Goal: Task Accomplishment & Management: Use online tool/utility

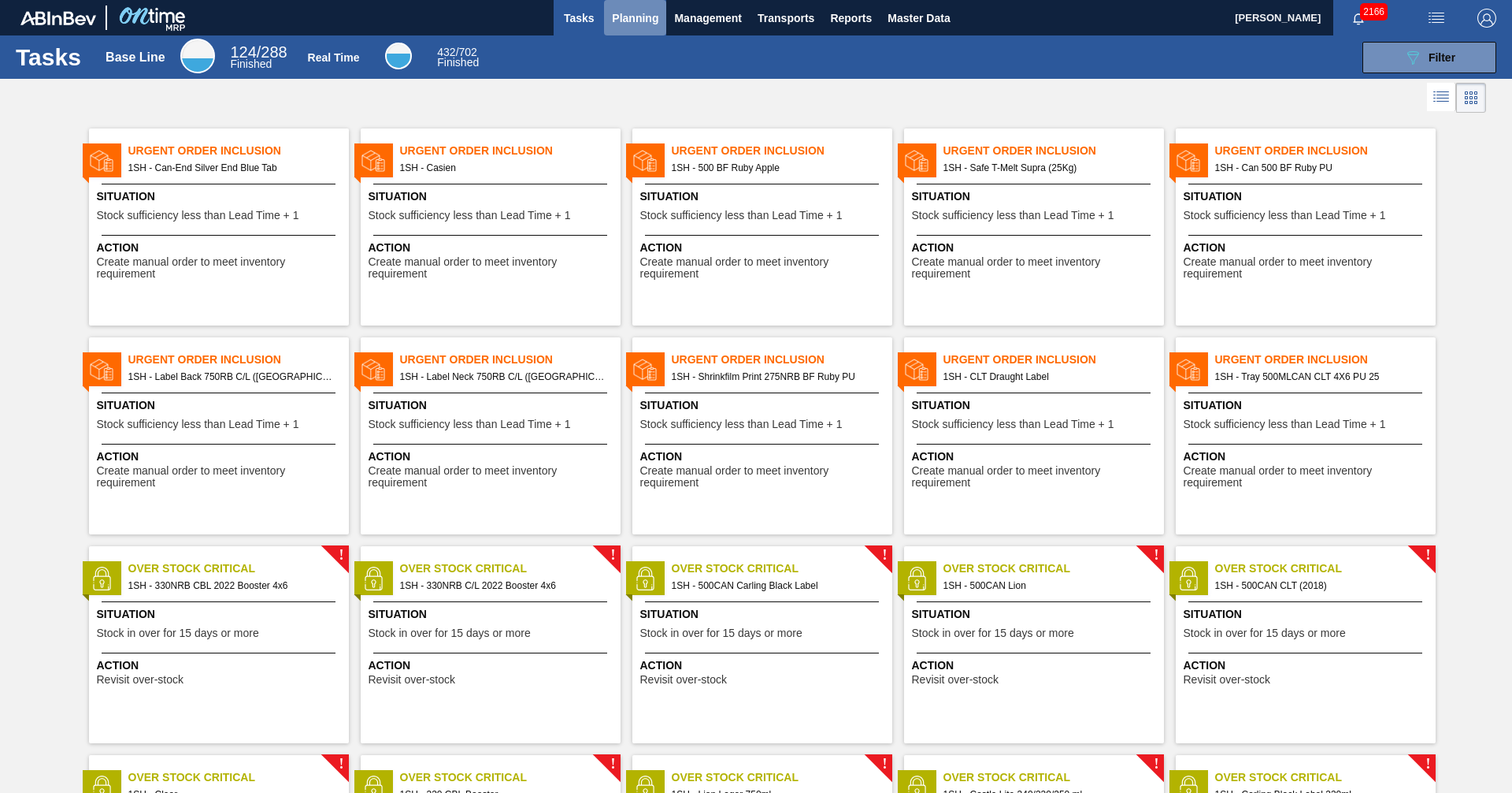
click at [623, 12] on span "Planning" at bounding box center [634, 18] width 46 height 19
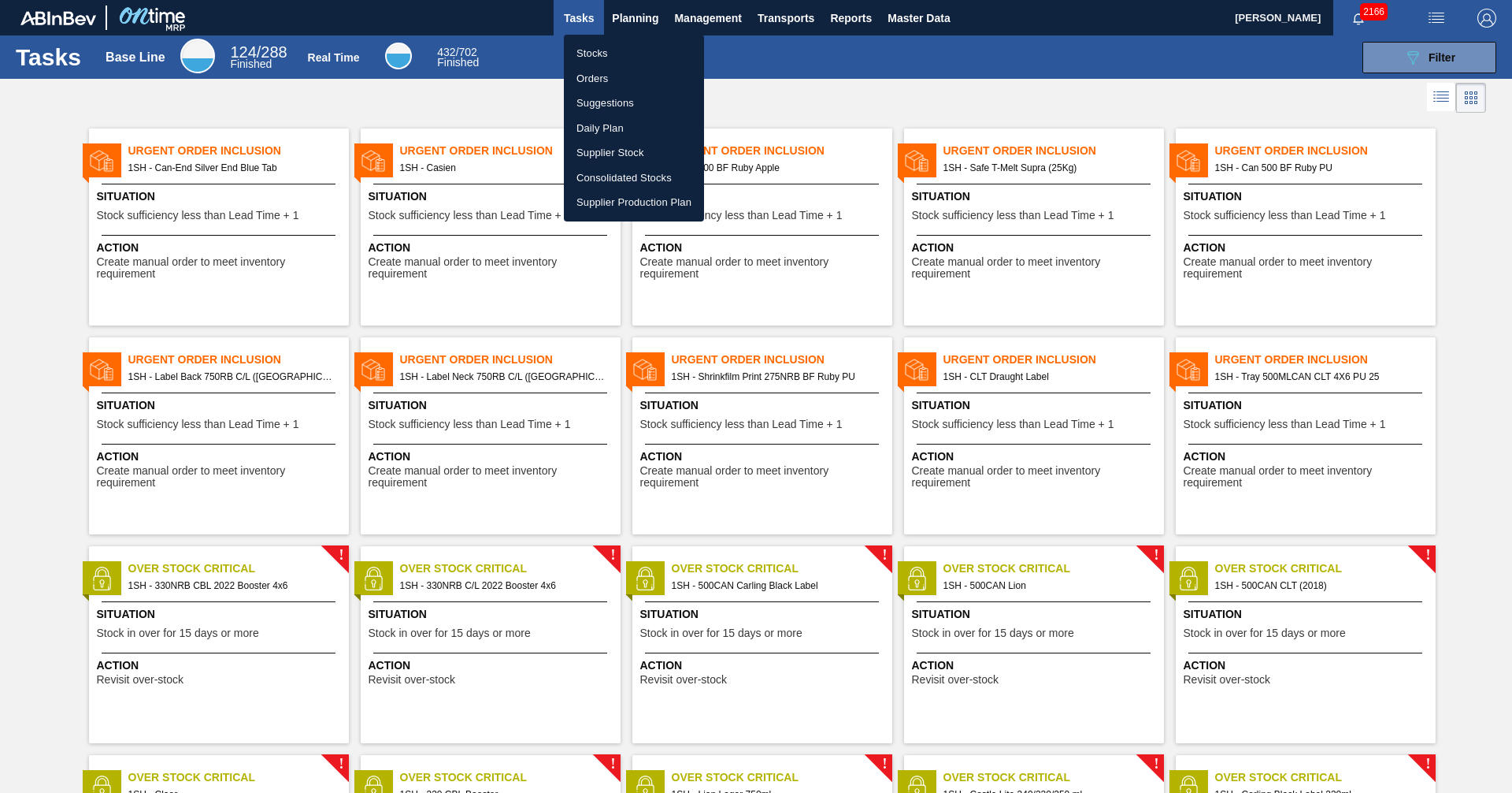
click at [599, 52] on li "Stocks" at bounding box center [633, 53] width 140 height 25
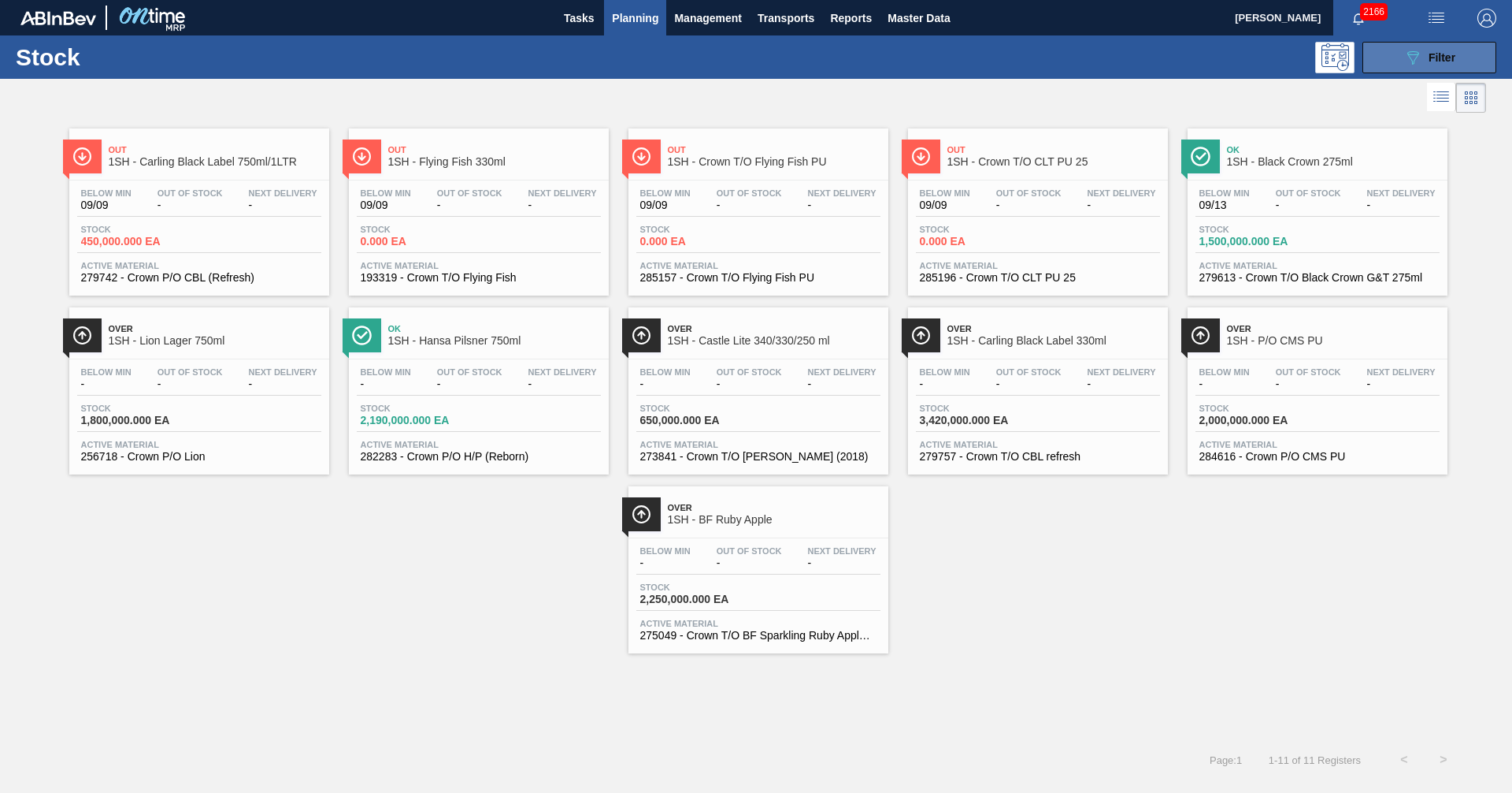
click at [1437, 54] on span "Filter" at bounding box center [1442, 58] width 27 height 13
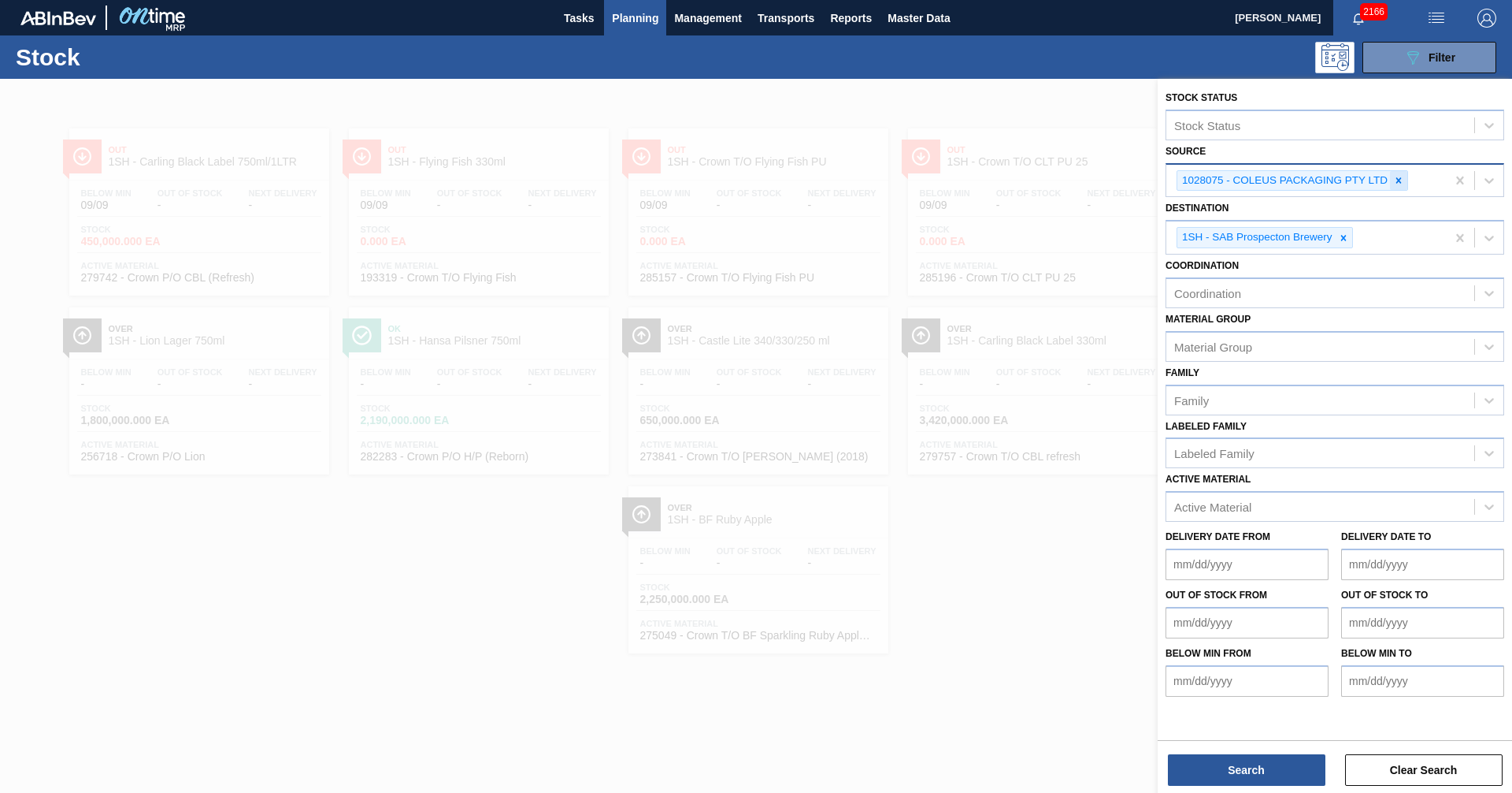
click at [1396, 177] on icon at bounding box center [1399, 180] width 11 height 11
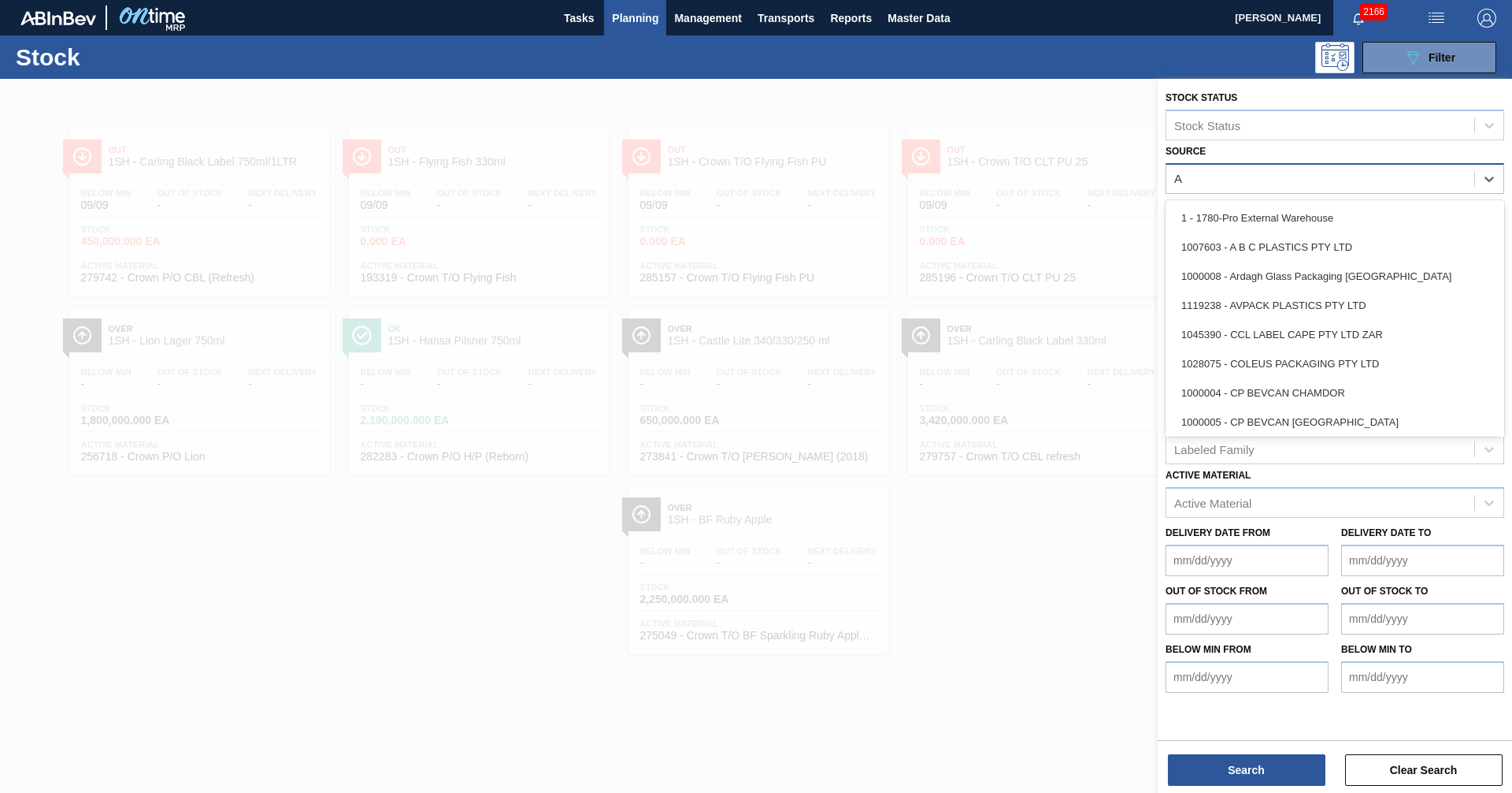
type input "AV"
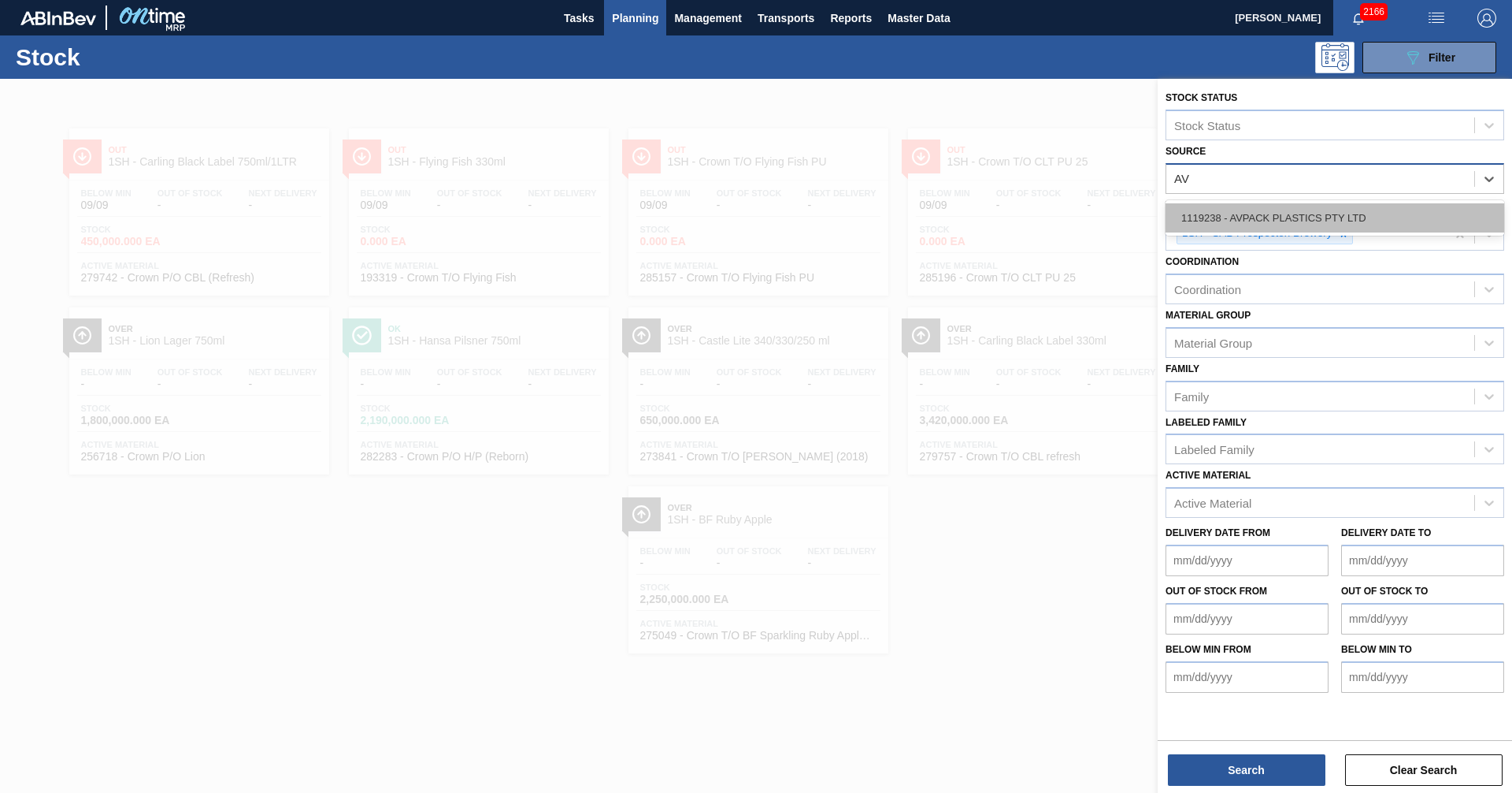
click at [1250, 228] on div "1119238 - AVPACK PLASTICS PTY LTD" at bounding box center [1335, 218] width 338 height 29
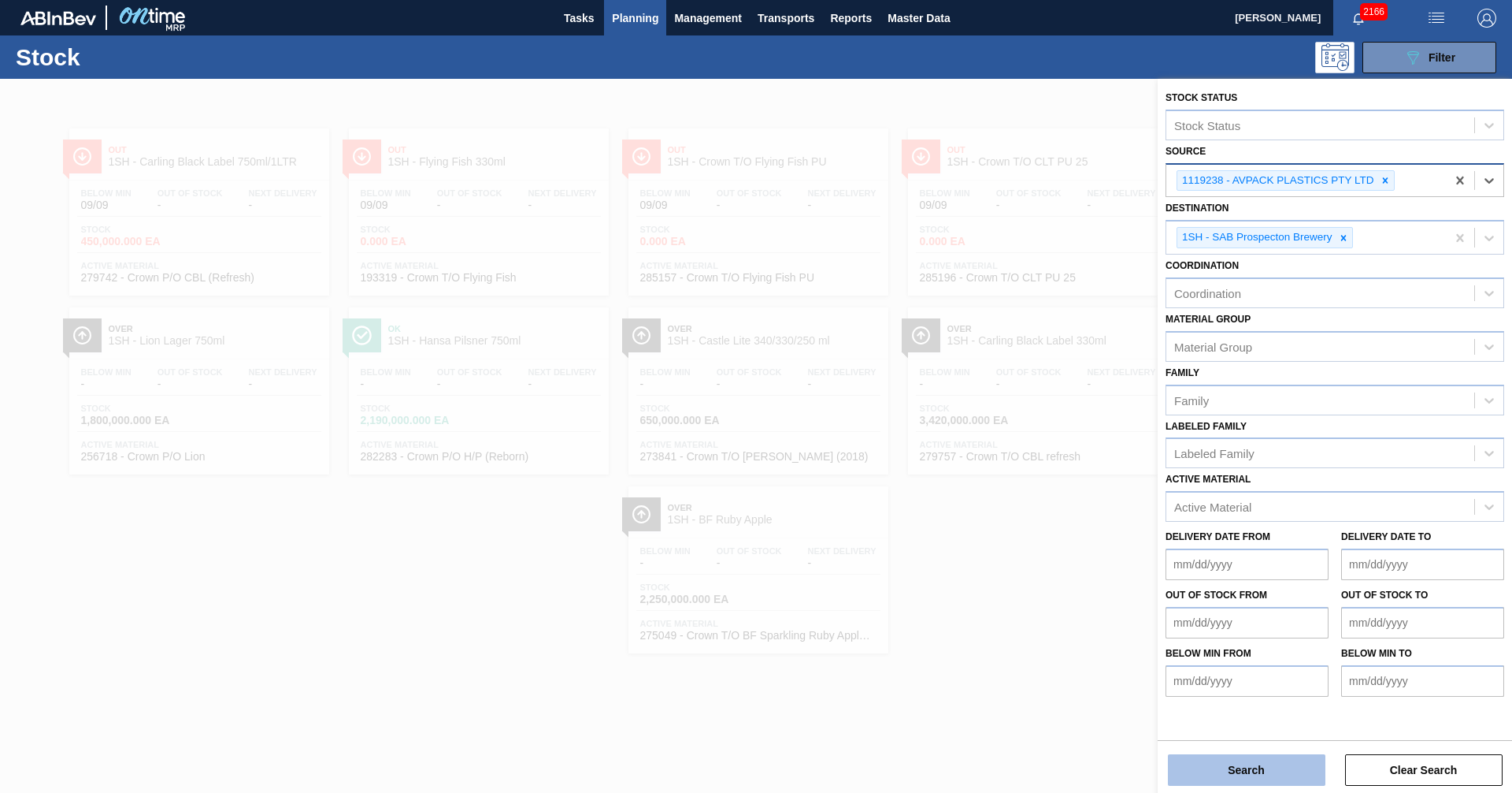
click at [1270, 775] on button "Search" at bounding box center [1247, 769] width 157 height 32
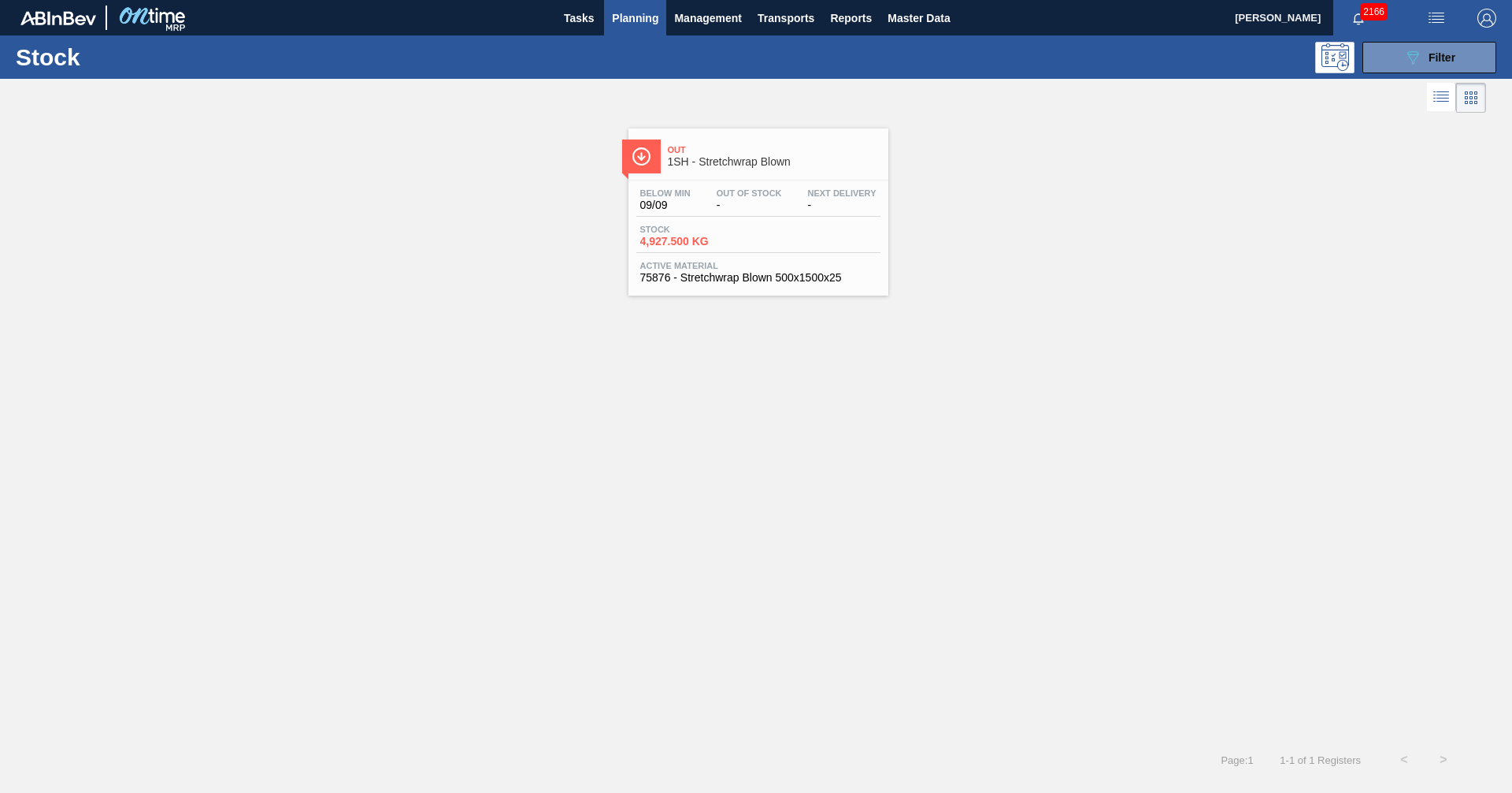
click at [790, 405] on div "Out 1SH - Stretchwrap Blown Below Min 09/09 Out Of Stock - Next Delivery - Stoc…" at bounding box center [756, 428] width 1512 height 624
click at [736, 232] on span "Stock" at bounding box center [696, 229] width 110 height 9
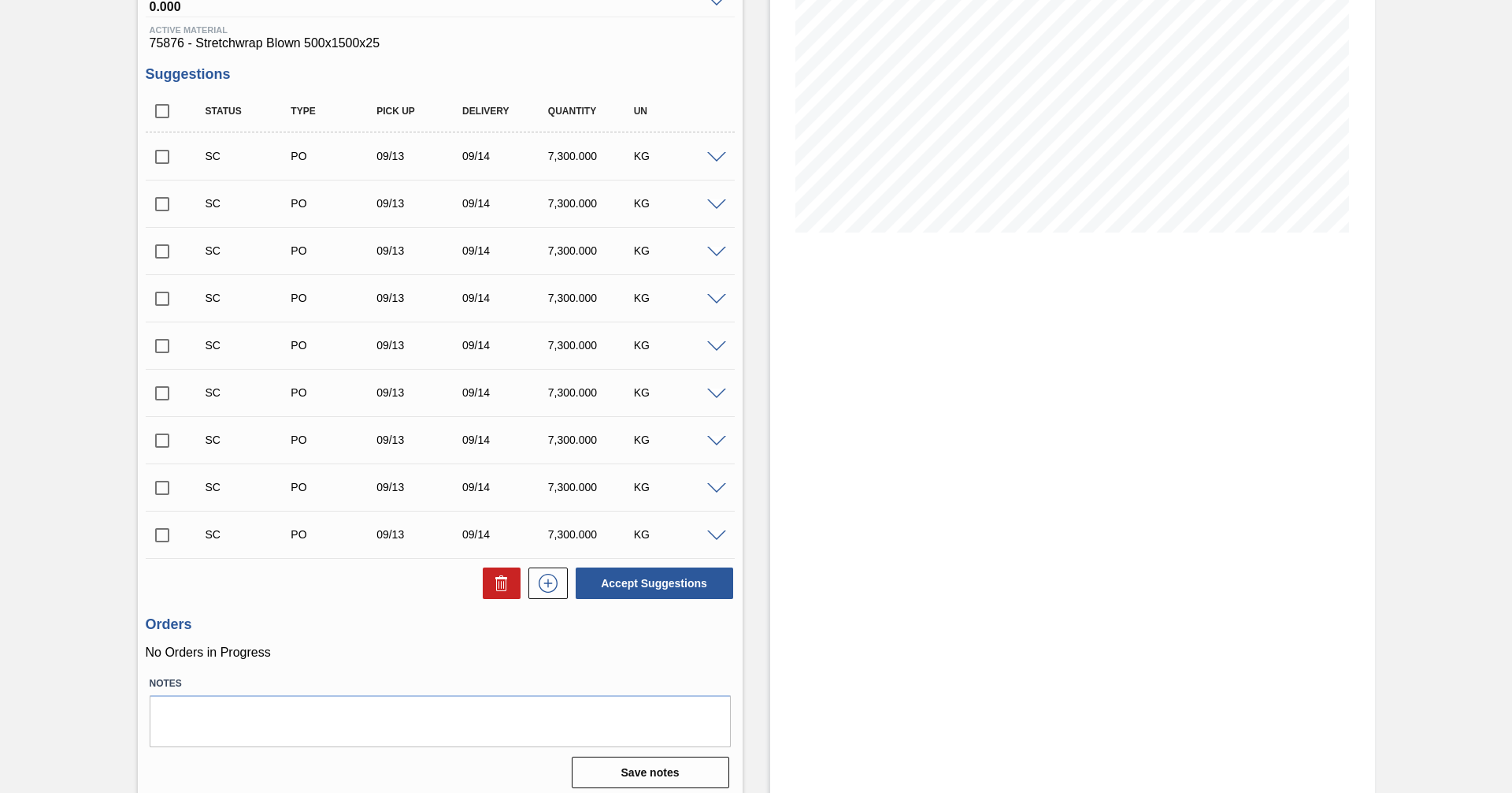
scroll to position [237, 0]
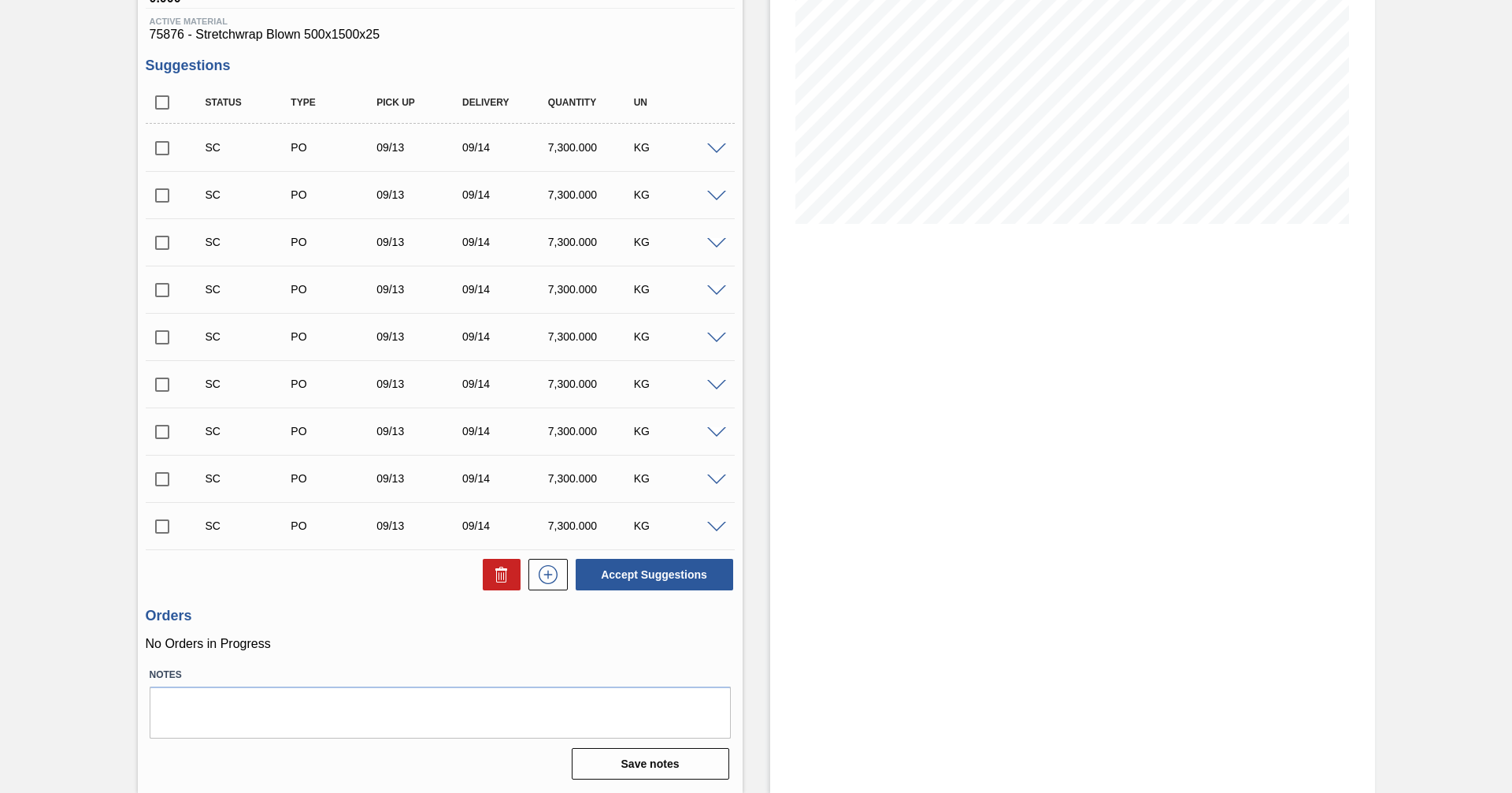
click at [157, 523] on input "checkbox" at bounding box center [162, 526] width 33 height 33
click at [661, 574] on button "Accept Suggestions" at bounding box center [654, 574] width 157 height 32
checkbox input "false"
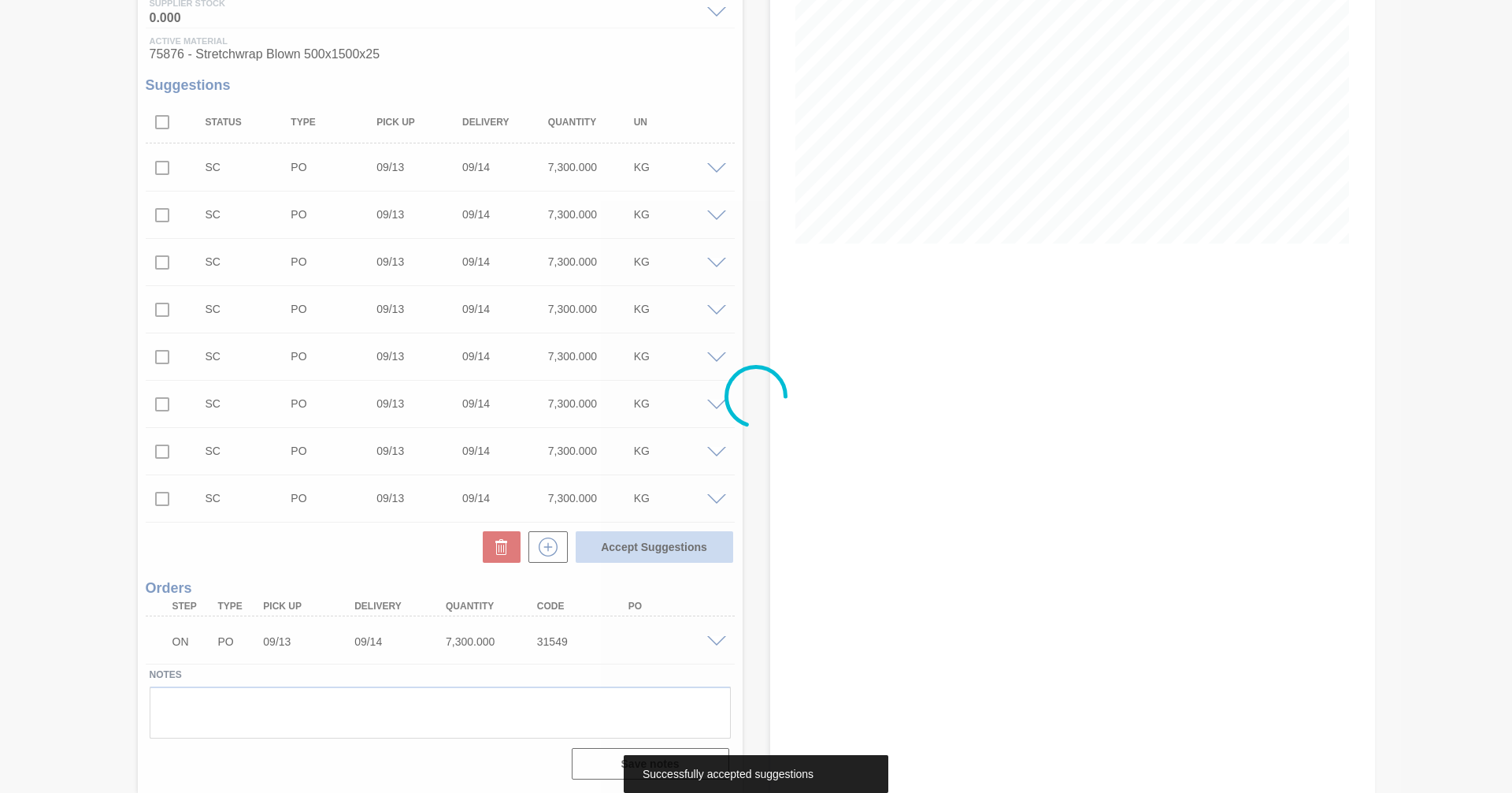
scroll to position [217, 0]
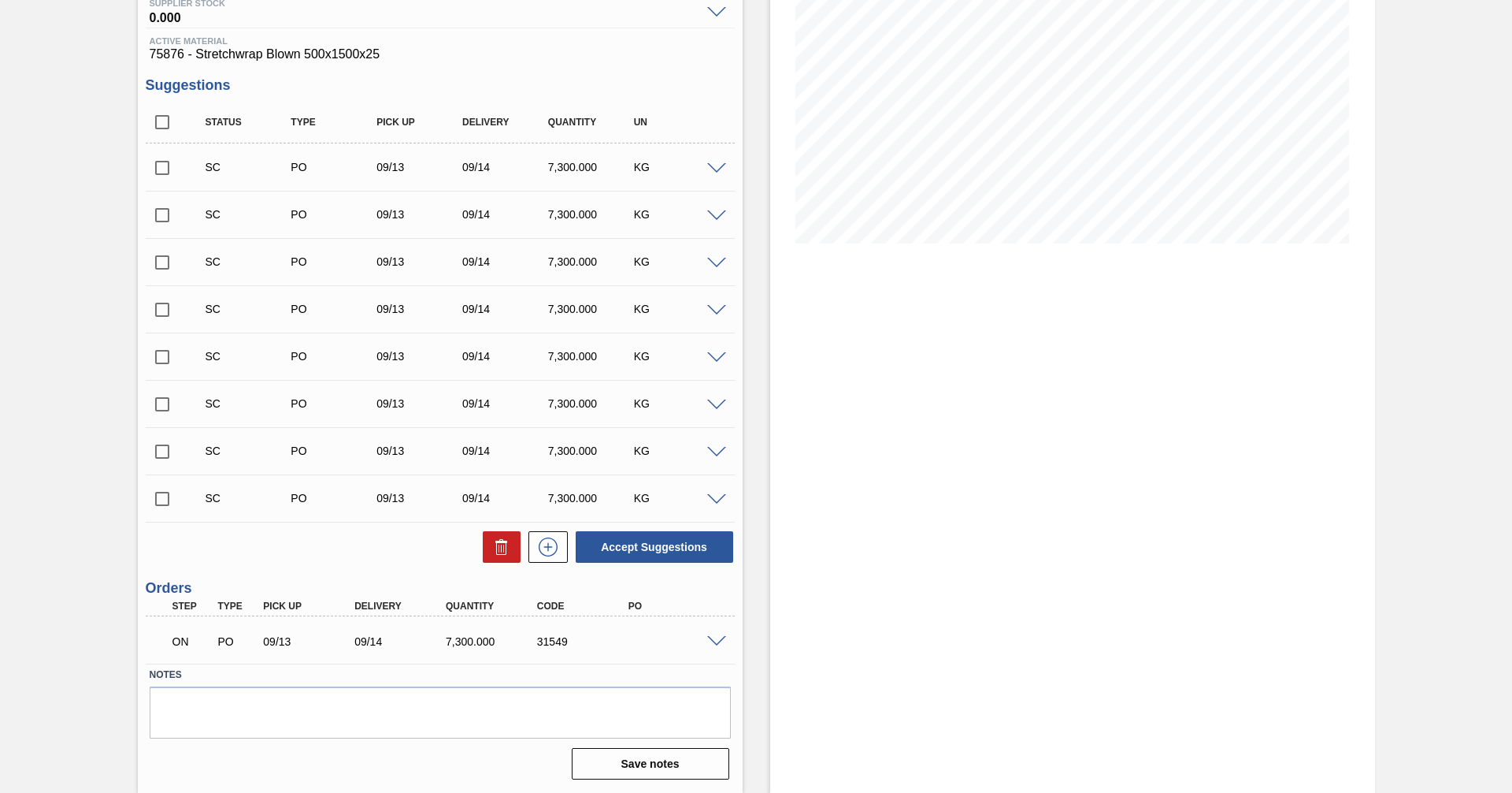
click at [716, 637] on span at bounding box center [717, 641] width 19 height 12
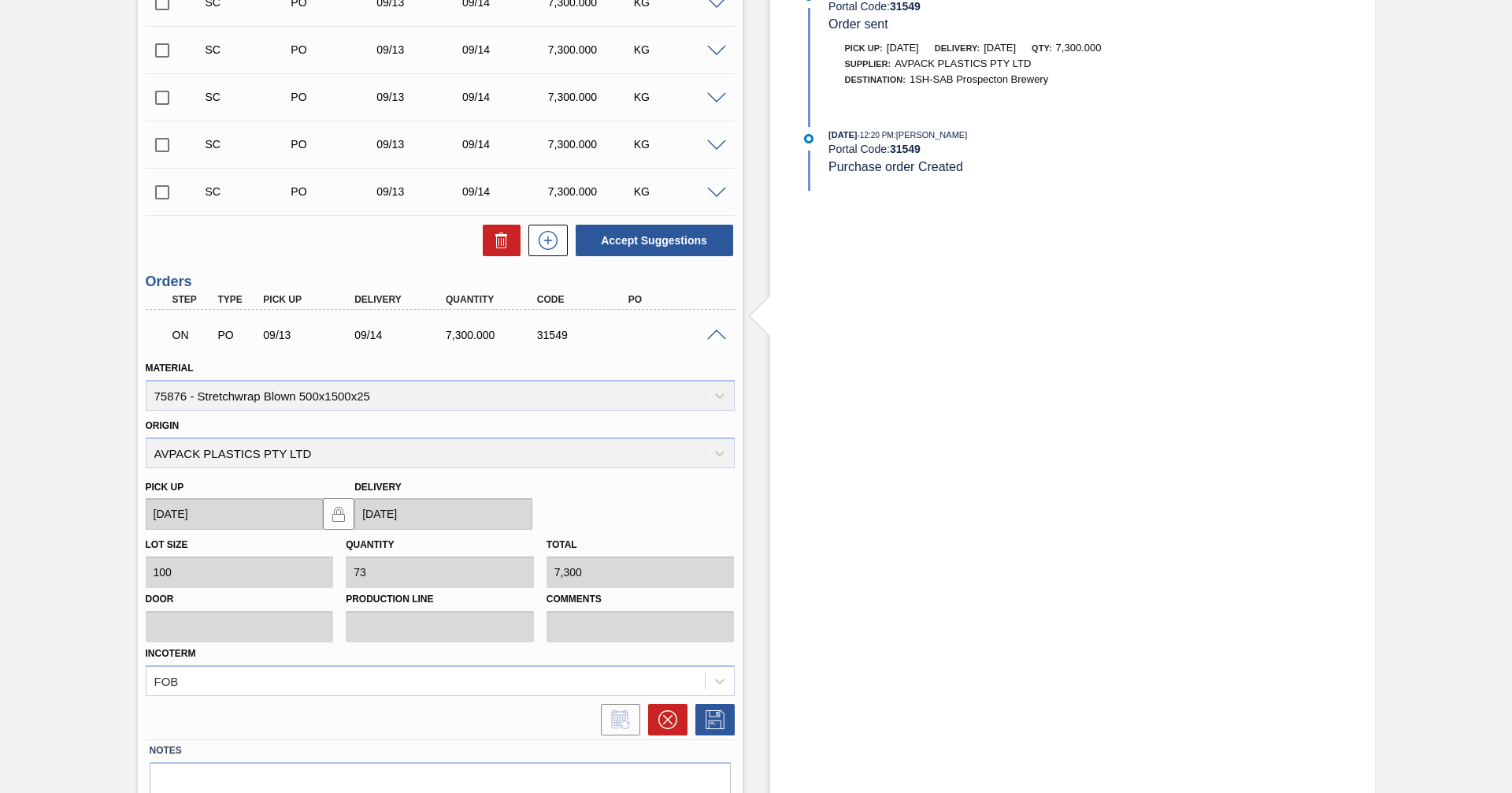
scroll to position [599, 0]
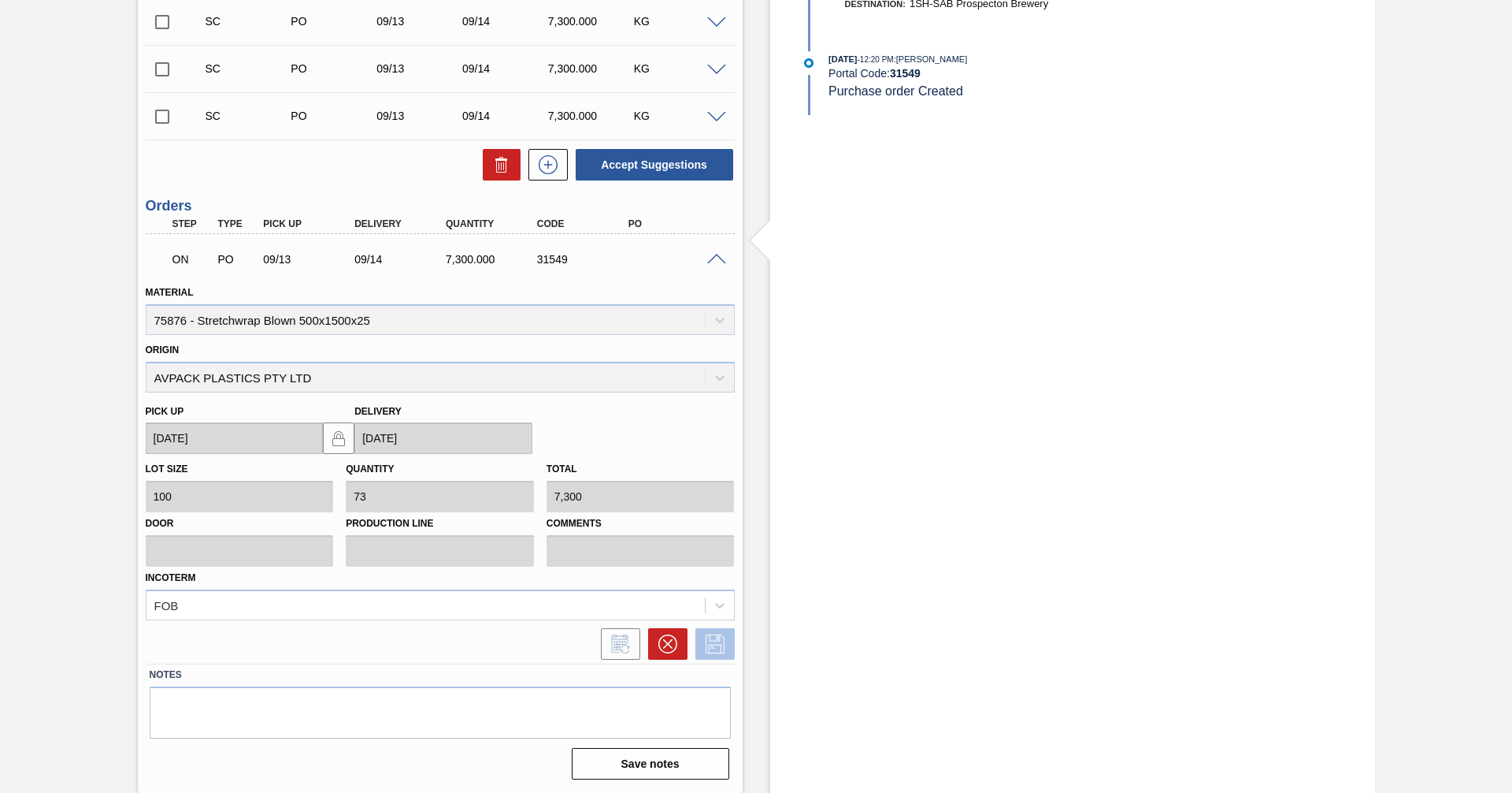
click at [718, 640] on icon at bounding box center [715, 644] width 25 height 19
click at [715, 258] on span at bounding box center [717, 259] width 19 height 12
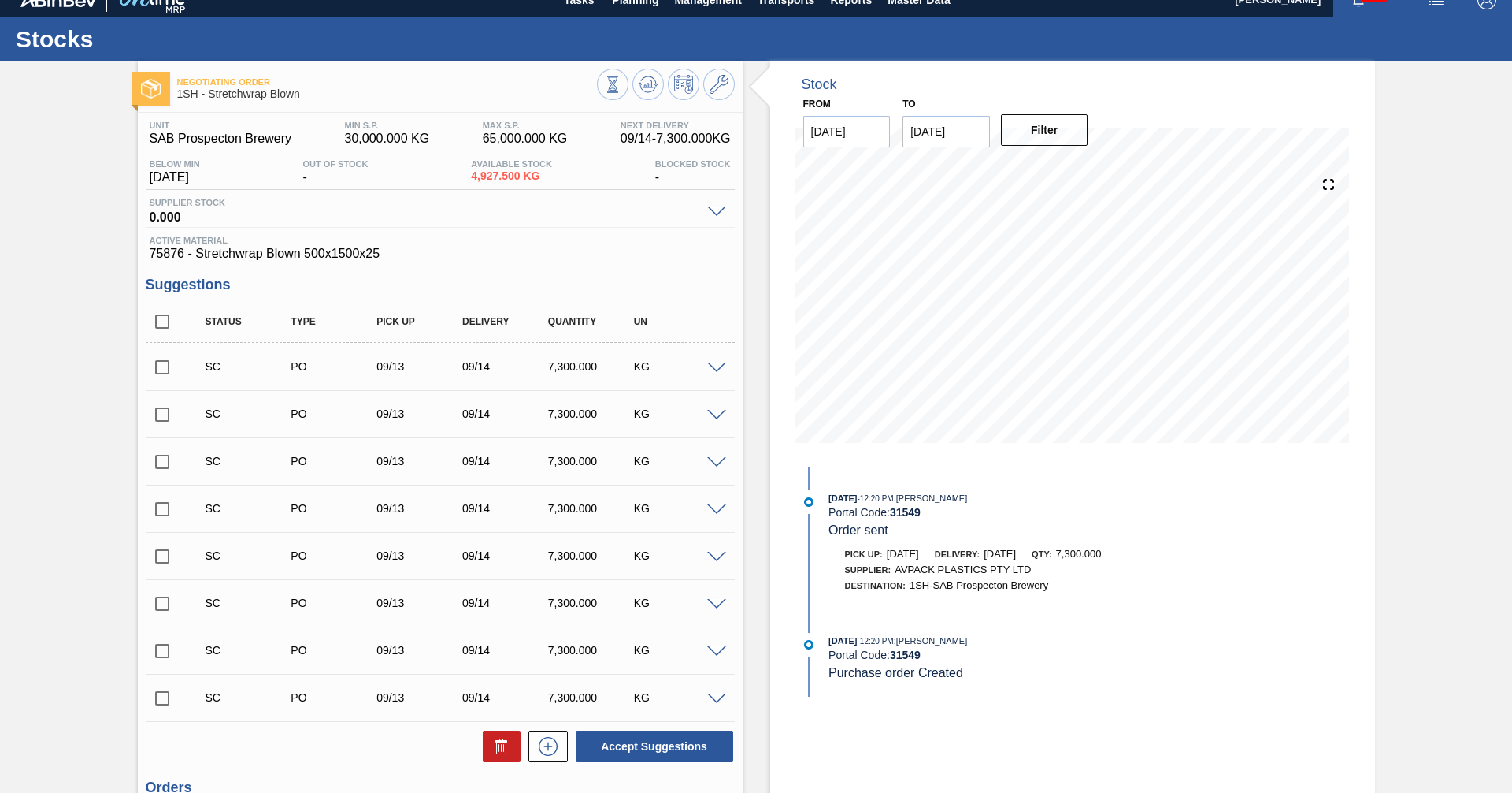
scroll to position [0, 0]
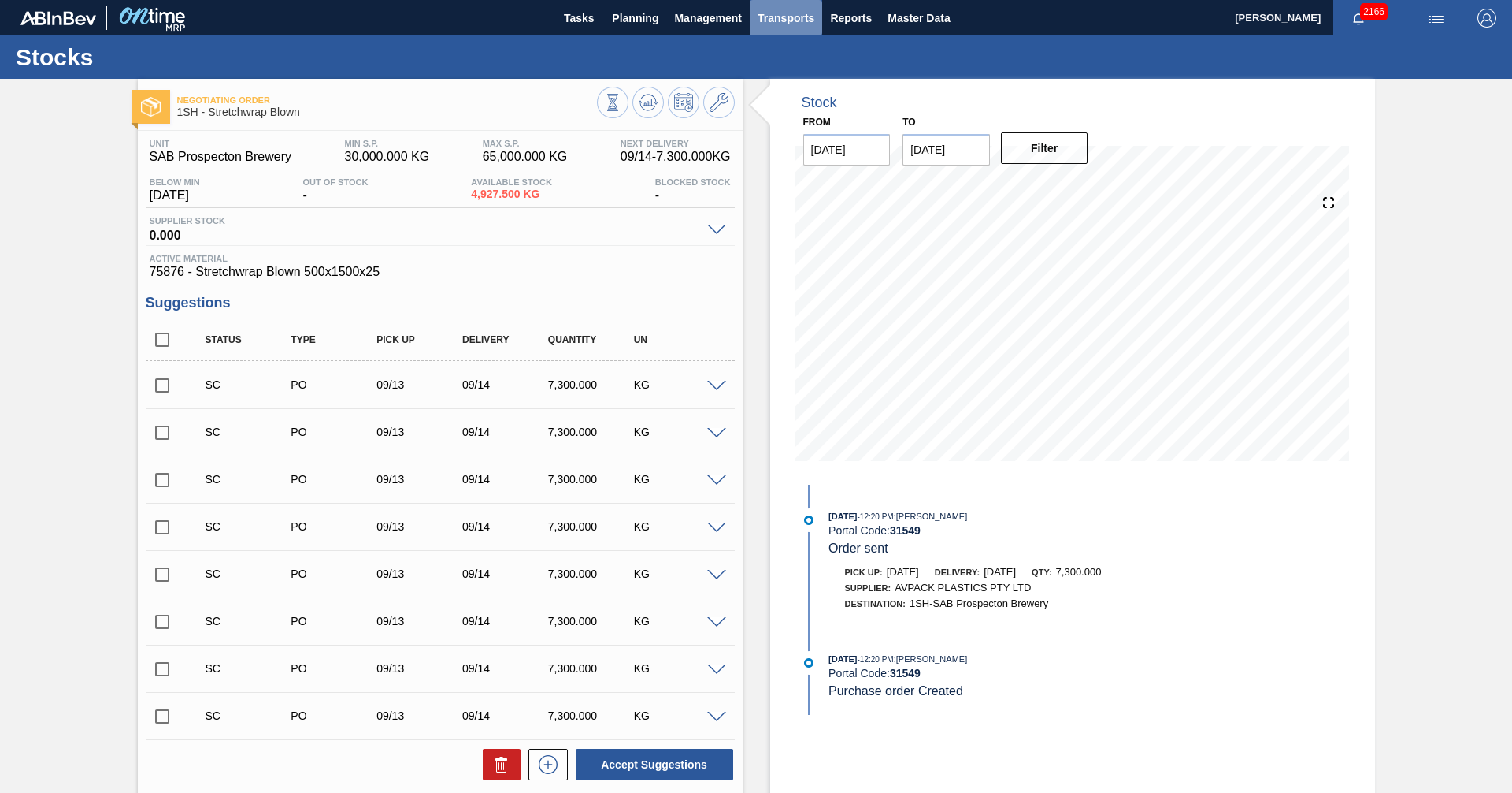
click at [784, 11] on span "Transports" at bounding box center [785, 18] width 57 height 19
click at [801, 45] on li "Load Composition" at bounding box center [785, 53] width 109 height 25
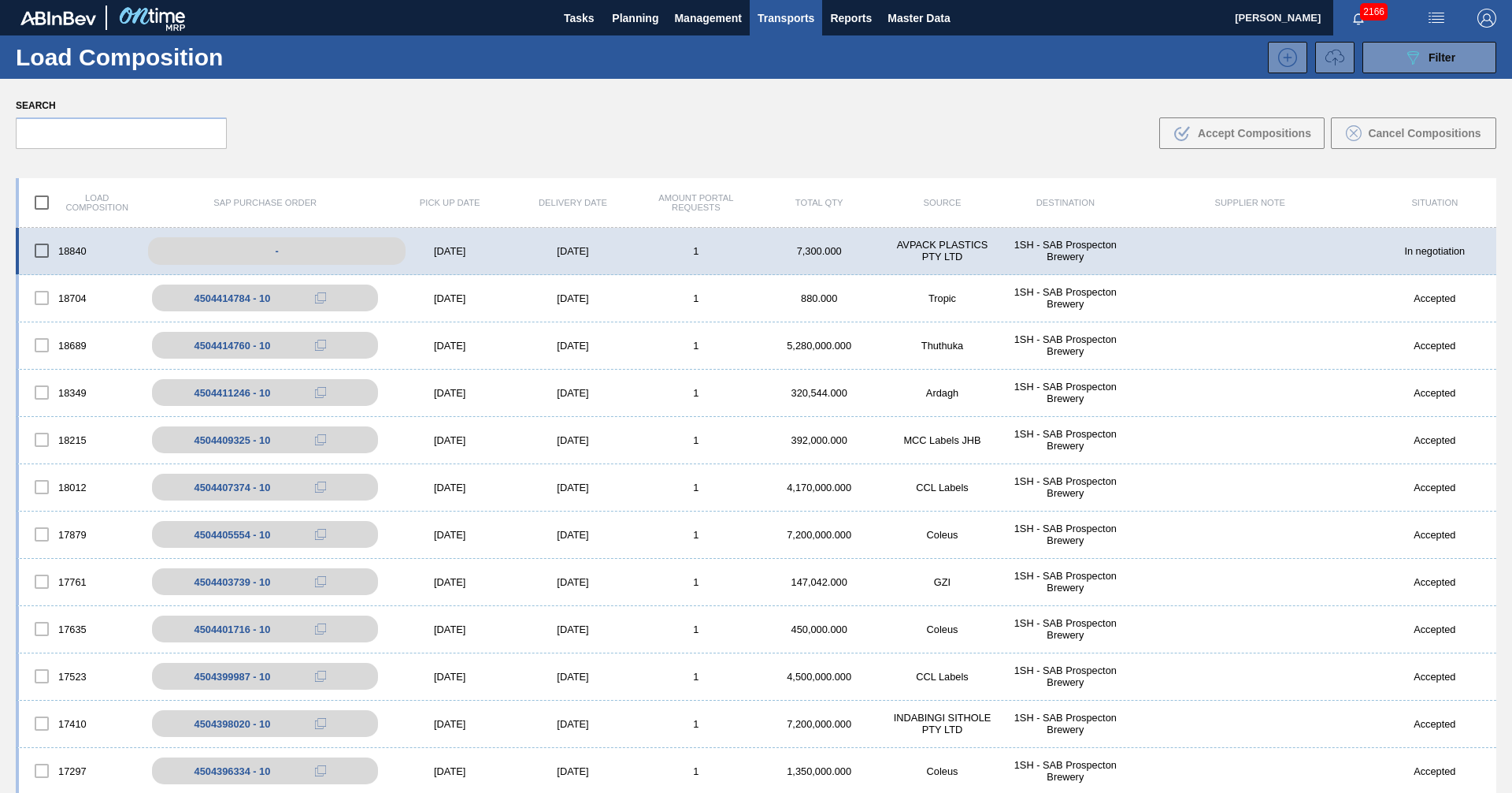
click at [285, 253] on div "-" at bounding box center [277, 251] width 258 height 27
click at [254, 253] on div "-" at bounding box center [277, 251] width 258 height 27
click at [255, 245] on div "-" at bounding box center [277, 251] width 258 height 27
click at [285, 247] on div "-" at bounding box center [277, 251] width 258 height 27
click at [891, 240] on div "AVPACK PLASTICS PTY LTD" at bounding box center [942, 251] width 123 height 24
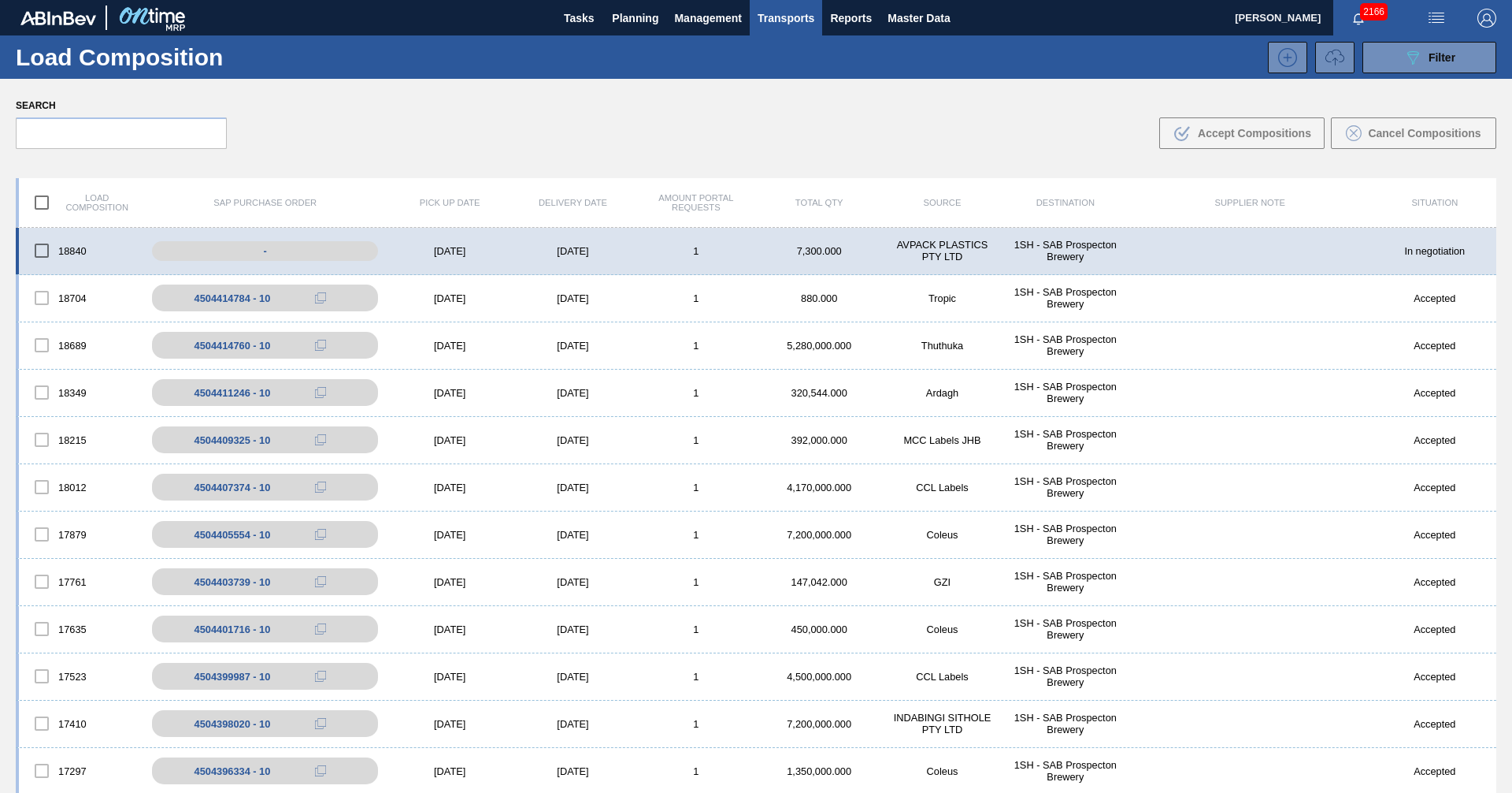
click at [917, 237] on div "18840 - [DATE] [DATE] 1 7,300.000 AVPACK PLASTICS PTY LTD 1SH - SAB Prospecton …" at bounding box center [756, 252] width 1481 height 47
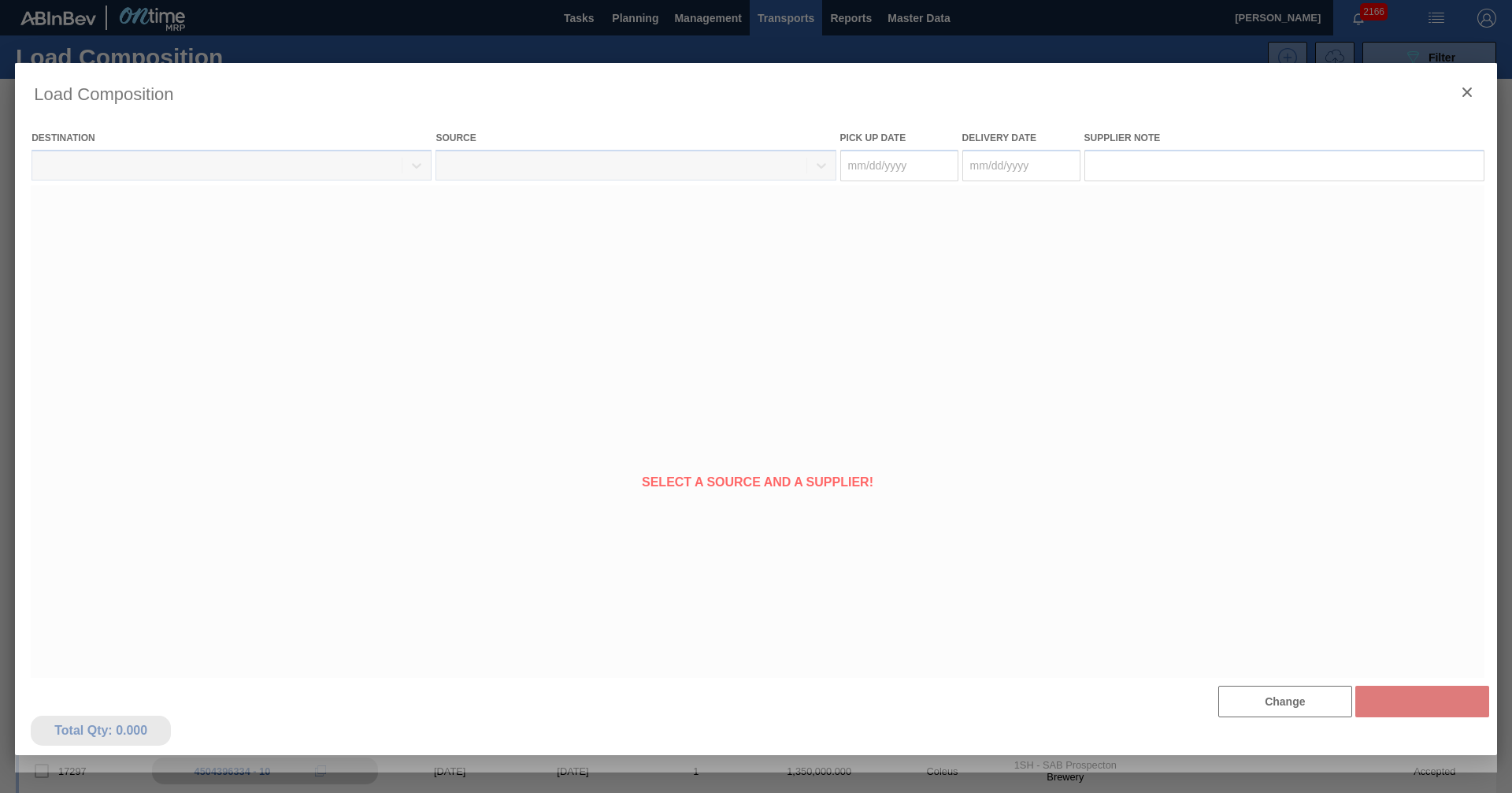
type Date "[DATE]"
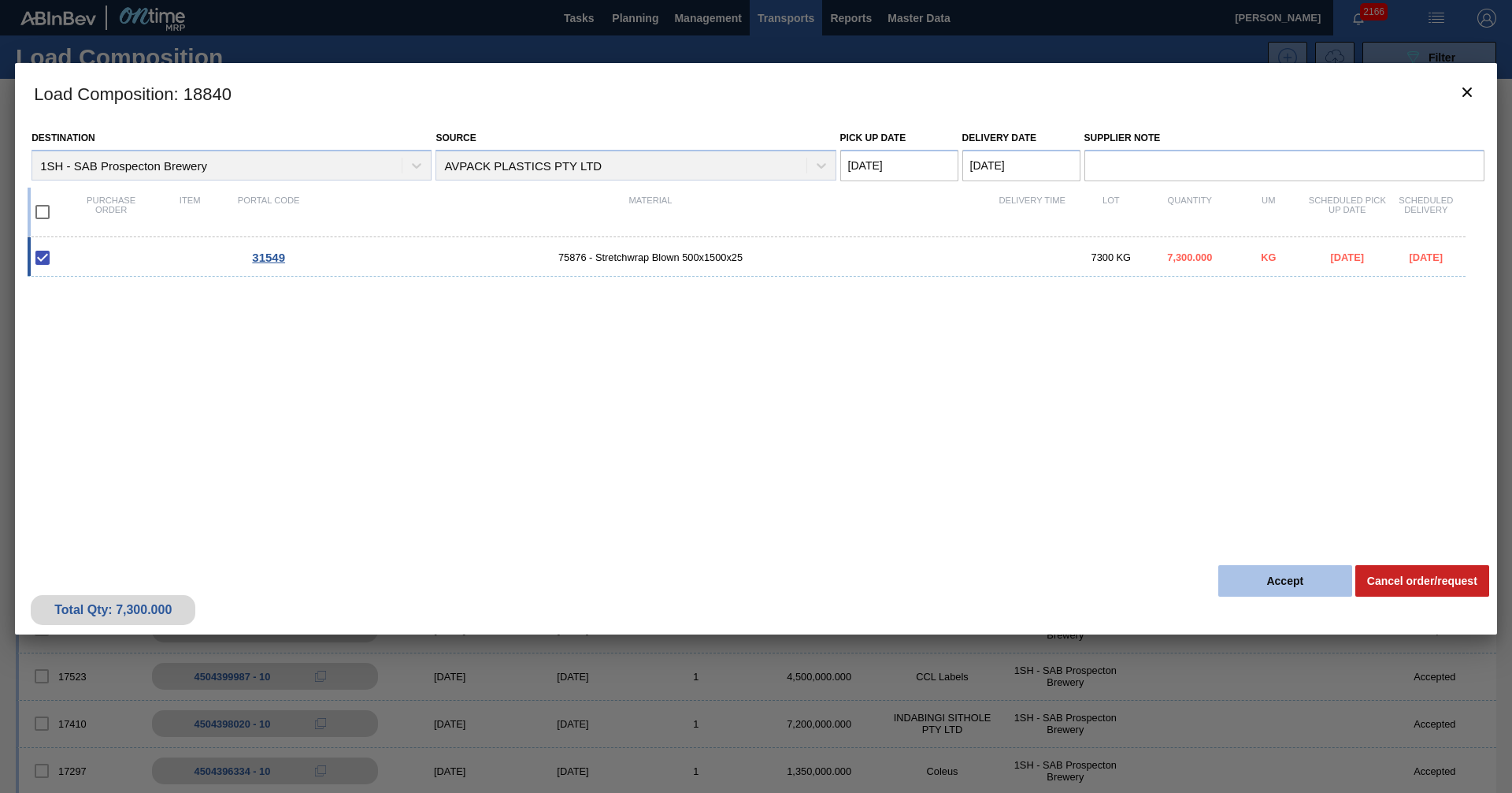
click at [1278, 582] on button "Accept" at bounding box center [1286, 580] width 134 height 32
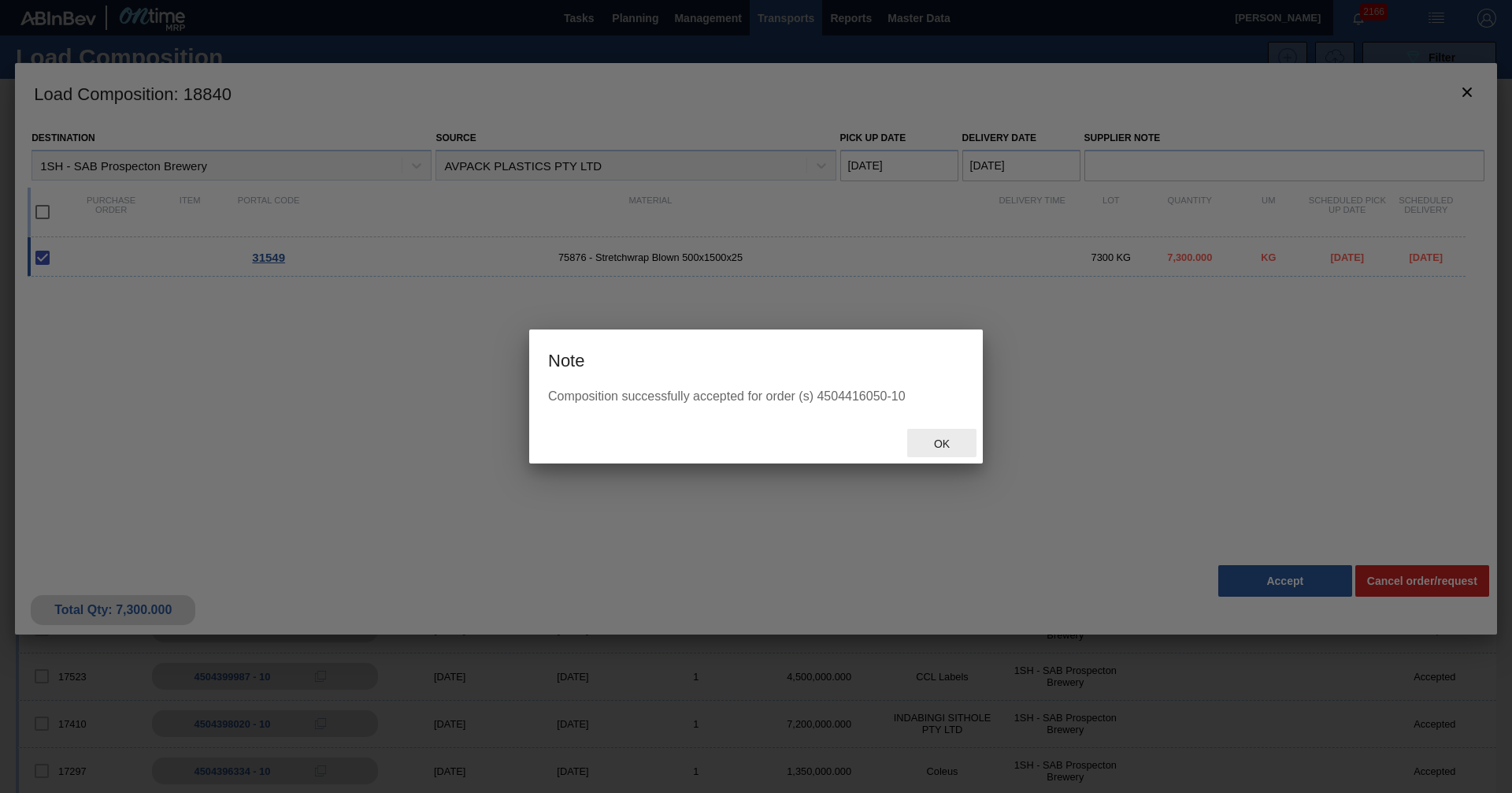
click at [937, 444] on span "Ok" at bounding box center [941, 444] width 41 height 13
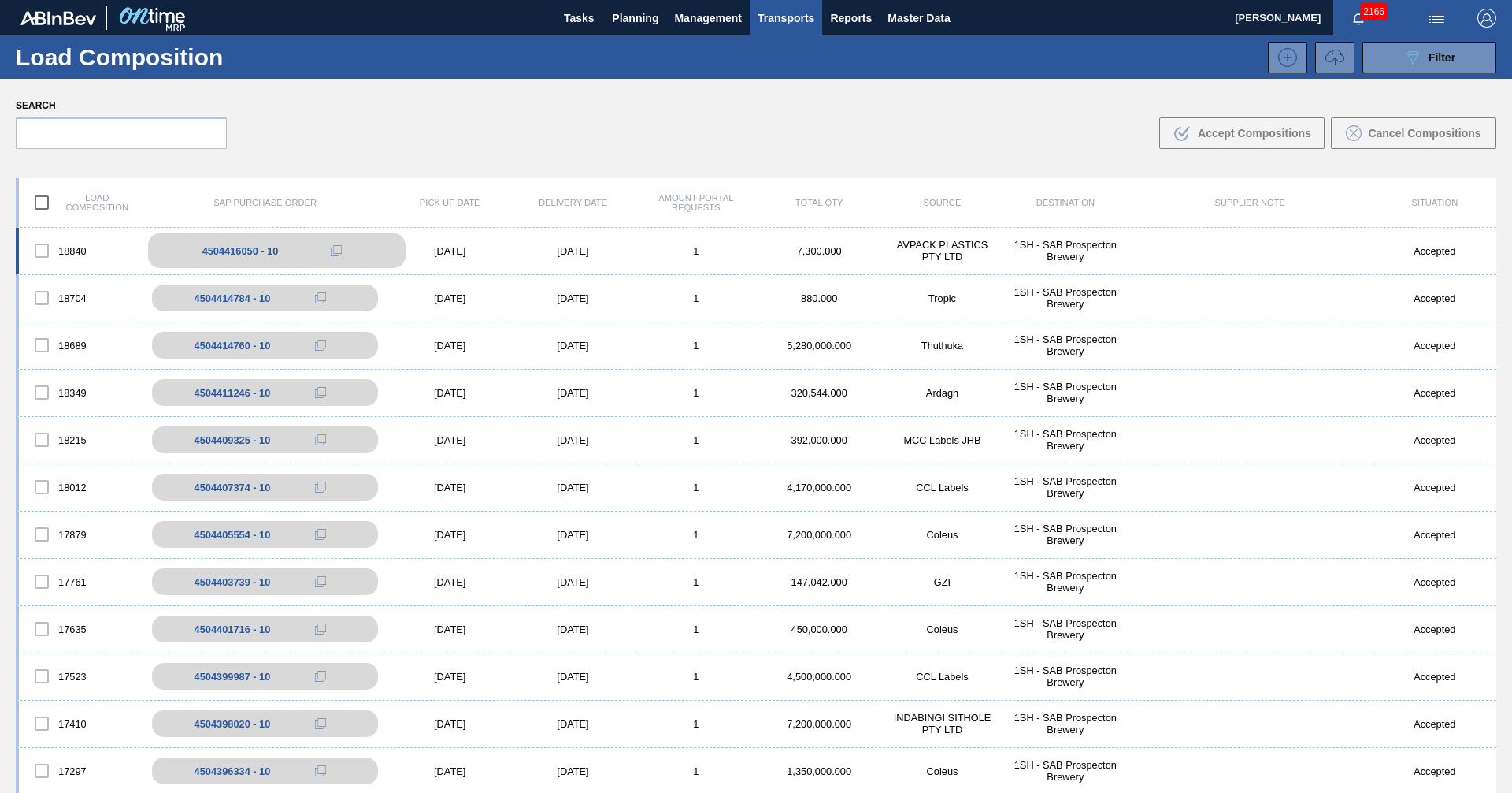
click at [222, 255] on div "4504416050 - 10" at bounding box center [241, 251] width 76 height 12
click at [238, 249] on div "4504416050 - 10" at bounding box center [241, 251] width 76 height 12
click at [420, 258] on div "18840 4504416050 - 10 [DATE] [DATE] 1 7,300.000 AVPACK PLASTICS PTY LTD 1SH - S…" at bounding box center [756, 252] width 1481 height 47
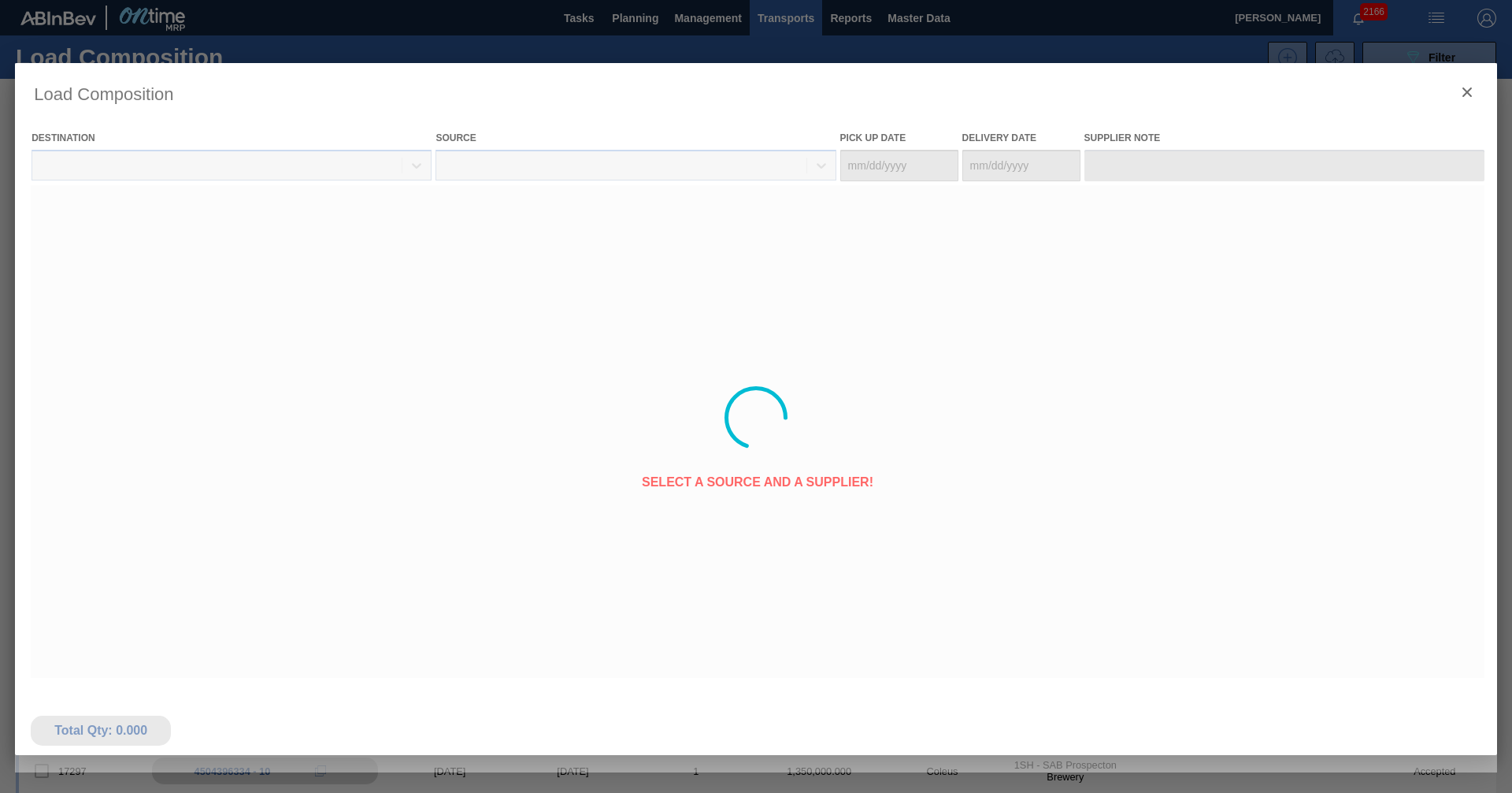
type Date "[DATE]"
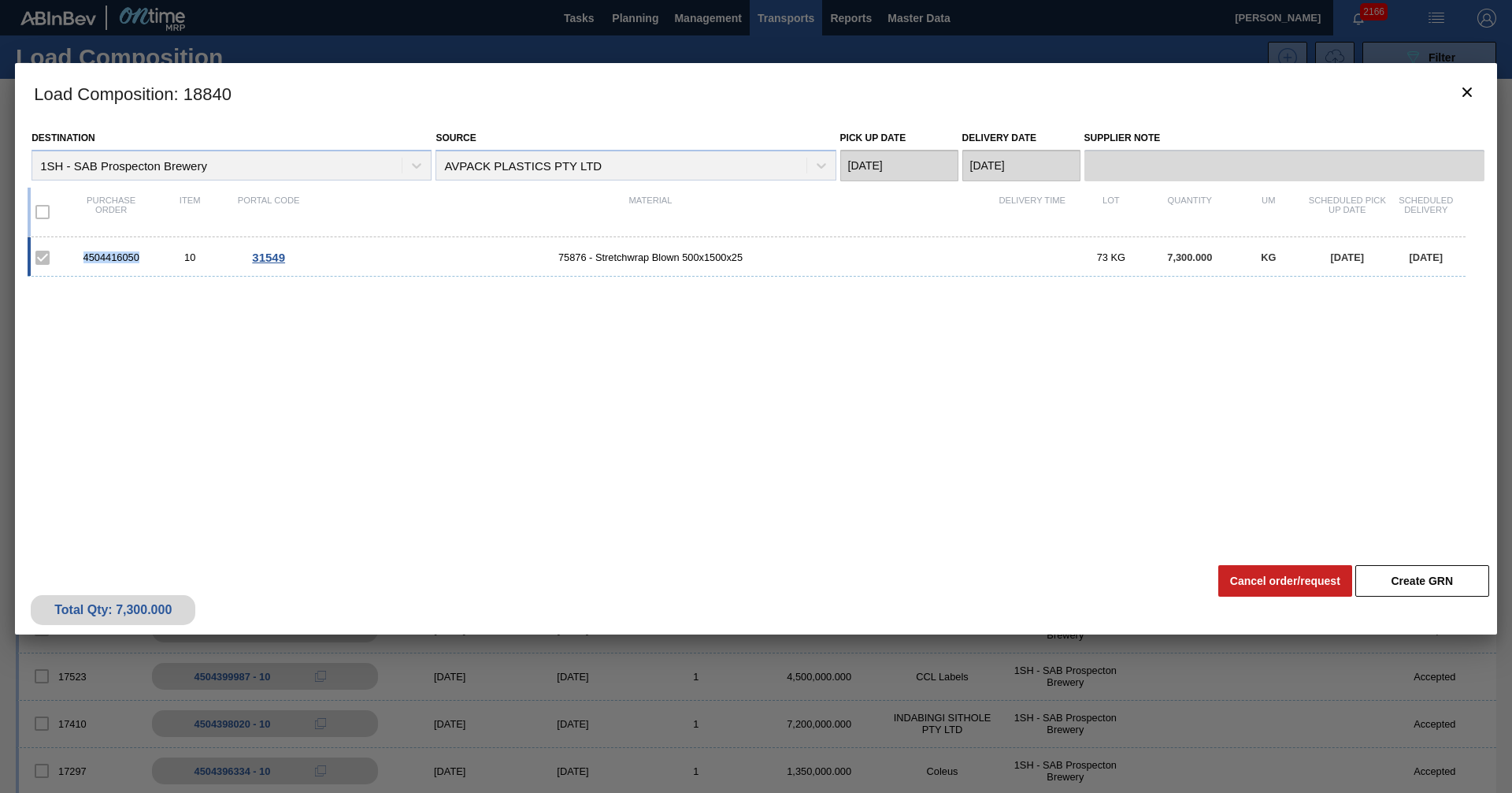
drag, startPoint x: 84, startPoint y: 257, endPoint x: 137, endPoint y: 261, distance: 53.2
click at [137, 261] on div "4504416050" at bounding box center [110, 257] width 79 height 12
copy div "4504416050"
